Goal: Find specific page/section

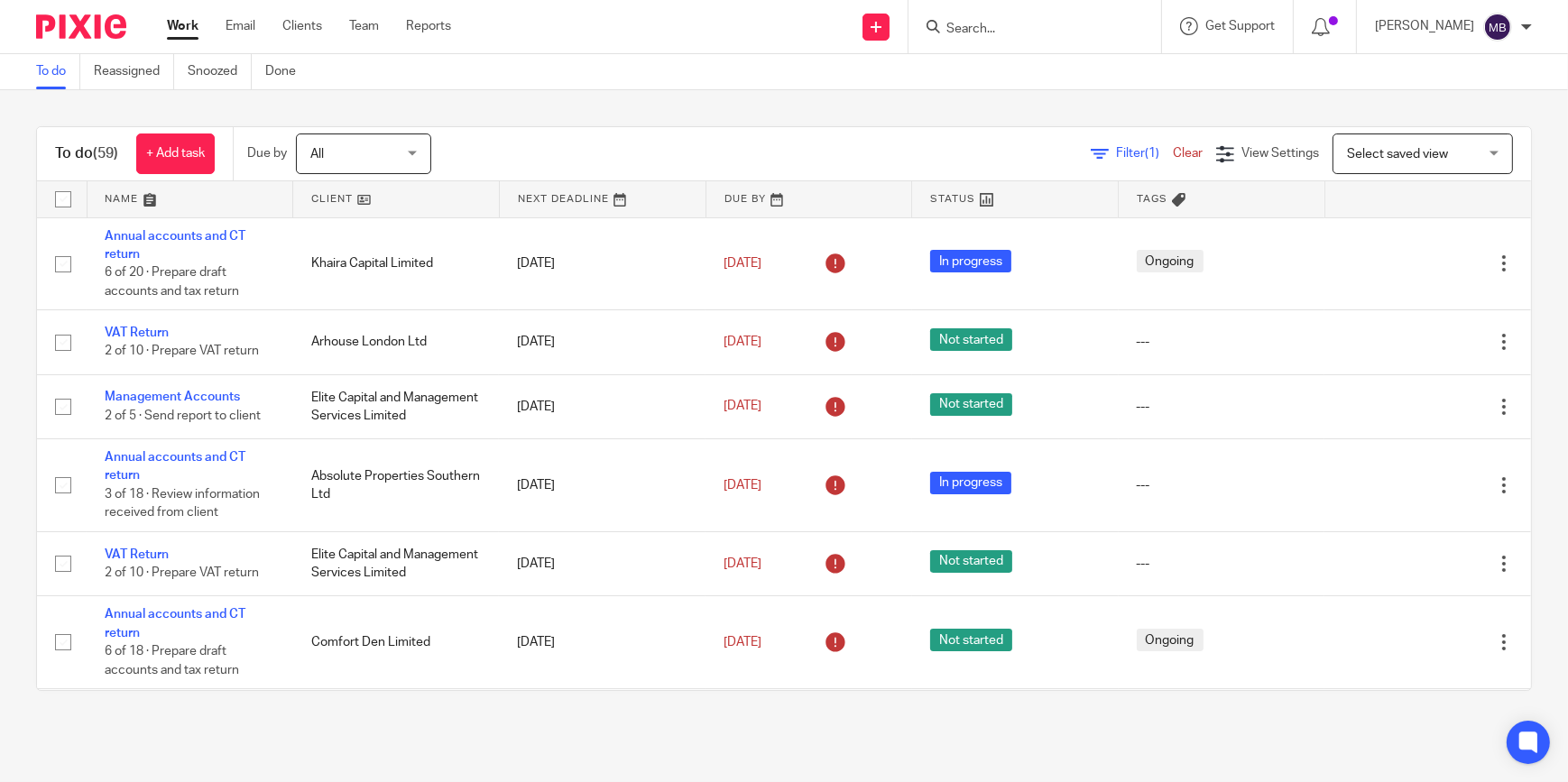
click at [101, 39] on div at bounding box center [75, 27] width 149 height 54
click at [103, 40] on div at bounding box center [75, 27] width 149 height 54
click at [103, 38] on img at bounding box center [80, 27] width 90 height 25
drag, startPoint x: 39, startPoint y: 32, endPoint x: 93, endPoint y: 33, distance: 54.0
click at [39, 32] on img at bounding box center [80, 27] width 90 height 25
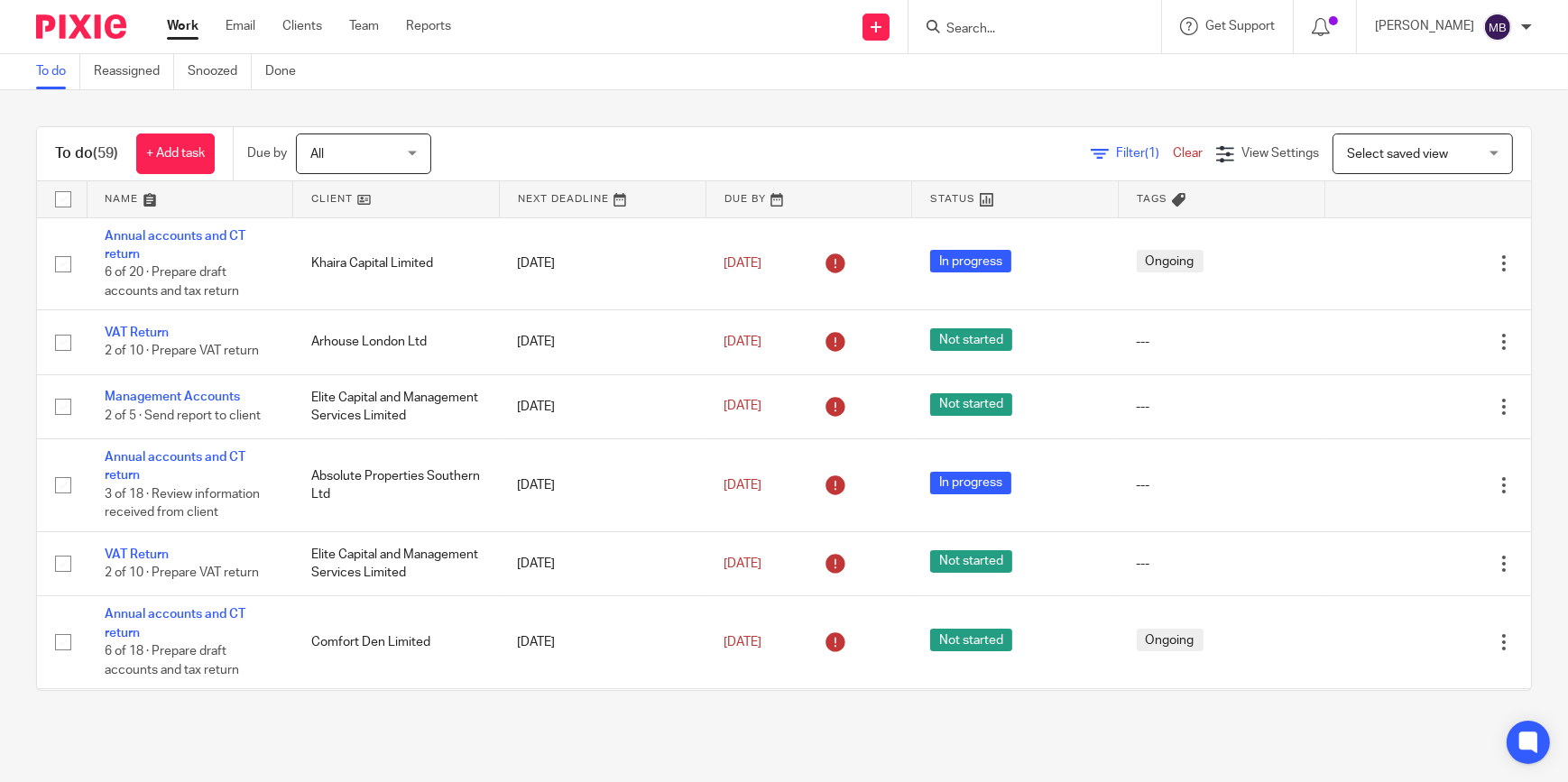
click at [1463, 108] on div "To do (59) + Add task Due by All All [DATE] [DATE] This week Next week This mon…" at bounding box center [784, 408] width 1568 height 637
click at [1053, 36] on form at bounding box center [1039, 26] width 192 height 23
click at [1039, 32] on input "Search" at bounding box center [1024, 30] width 162 height 16
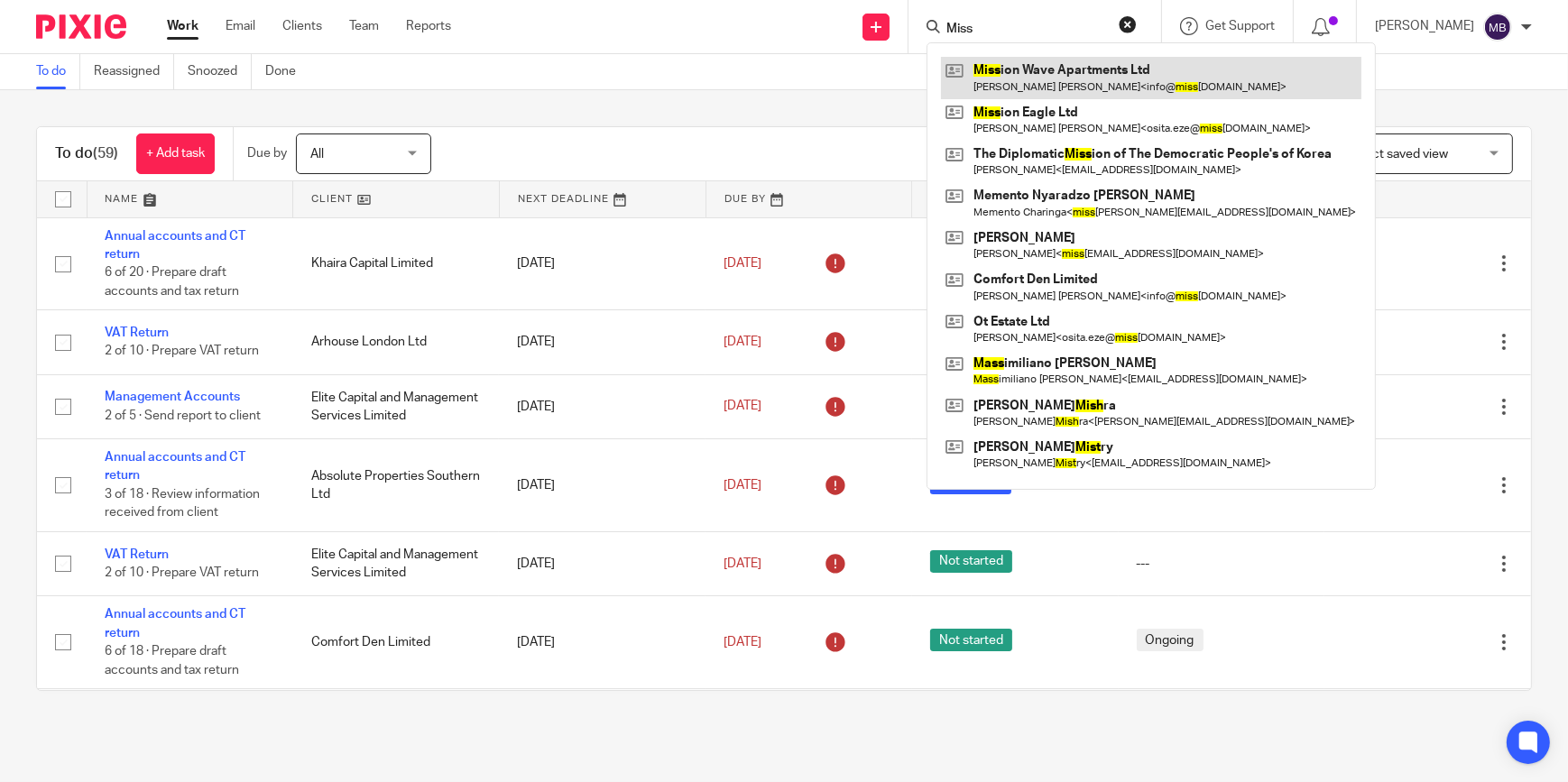
type input "Miss"
click at [1051, 67] on link at bounding box center [1151, 78] width 420 height 42
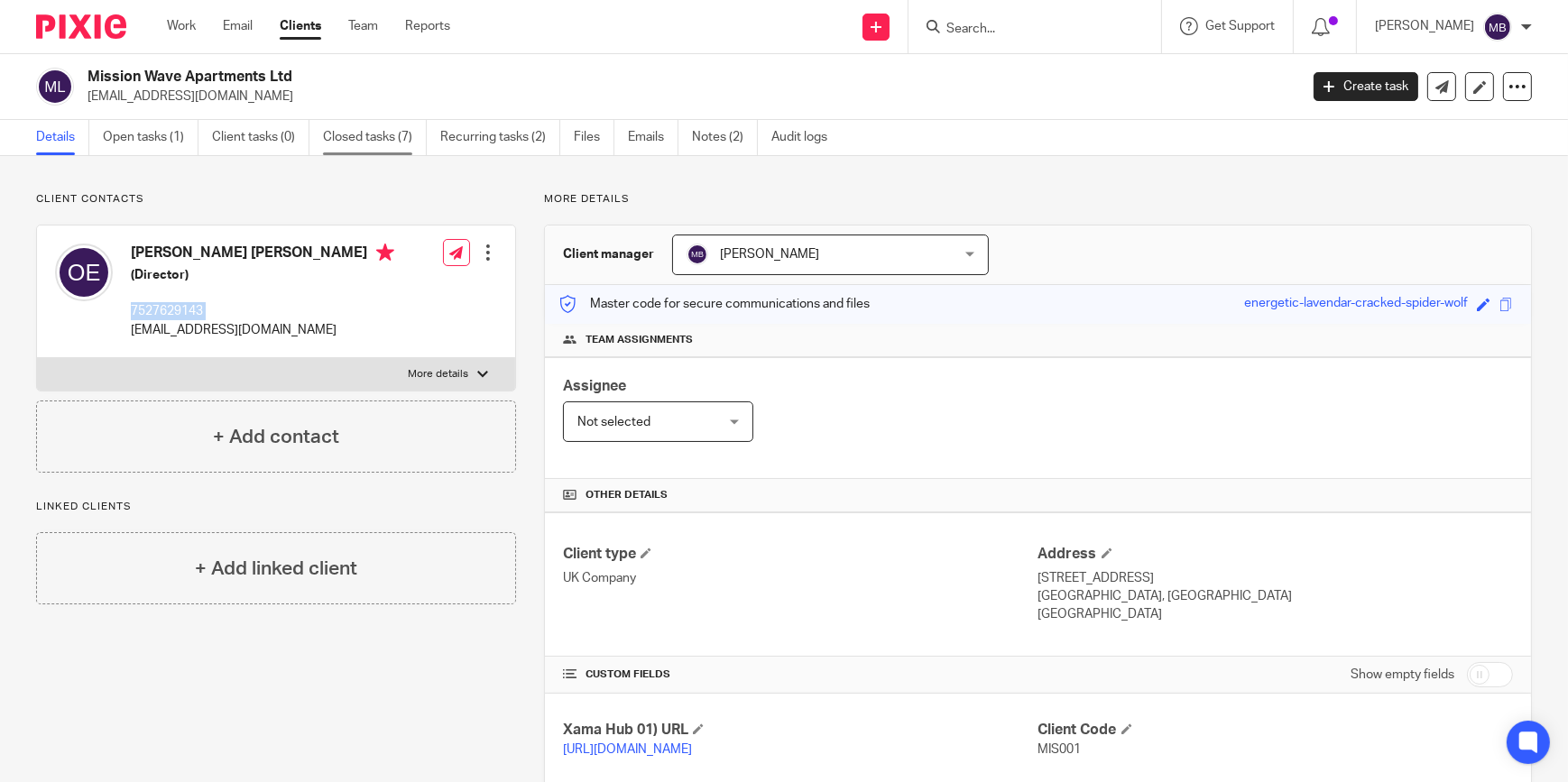
drag, startPoint x: 430, startPoint y: 161, endPoint x: 370, endPoint y: 153, distance: 60.5
click at [430, 161] on div "Client contacts Osita Patrick Eze (Director) 7527629143 info@missionwave.co.uk …" at bounding box center [784, 715] width 1568 height 1120
click at [93, 23] on img at bounding box center [80, 27] width 90 height 25
